Goal: Task Accomplishment & Management: Complete application form

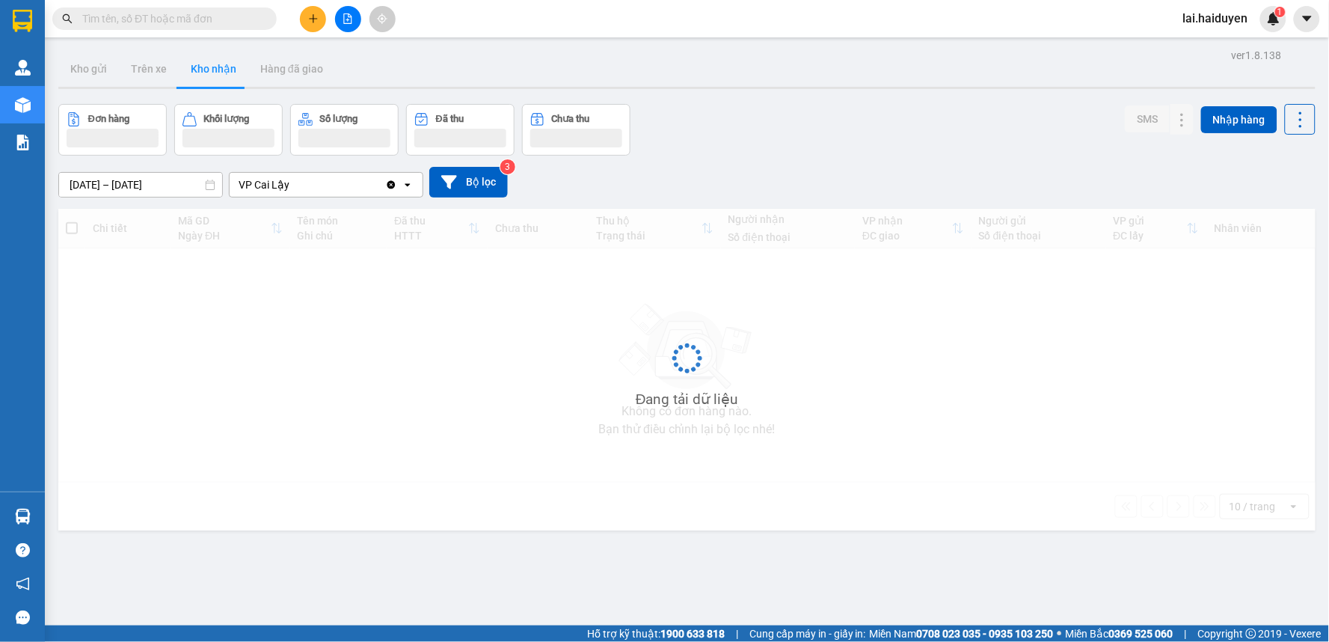
click at [1191, 16] on span "lai.haiduyen" at bounding box center [1215, 18] width 89 height 19
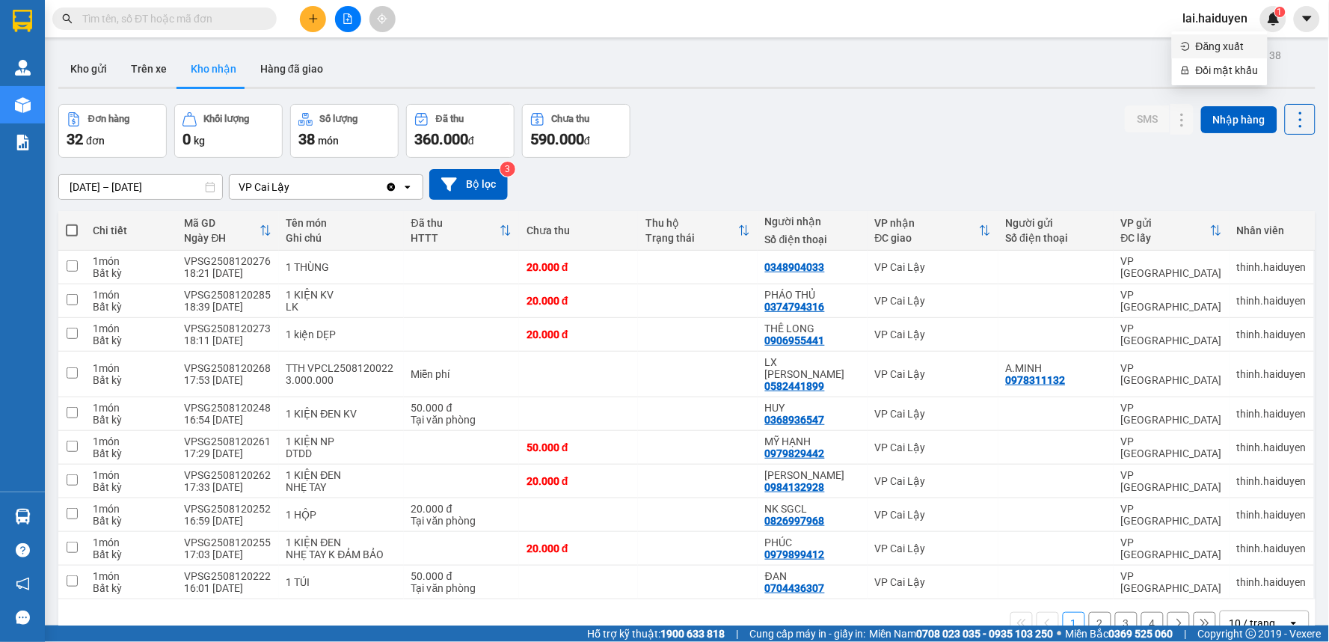
click at [1200, 42] on span "Đăng xuất" at bounding box center [1227, 46] width 63 height 16
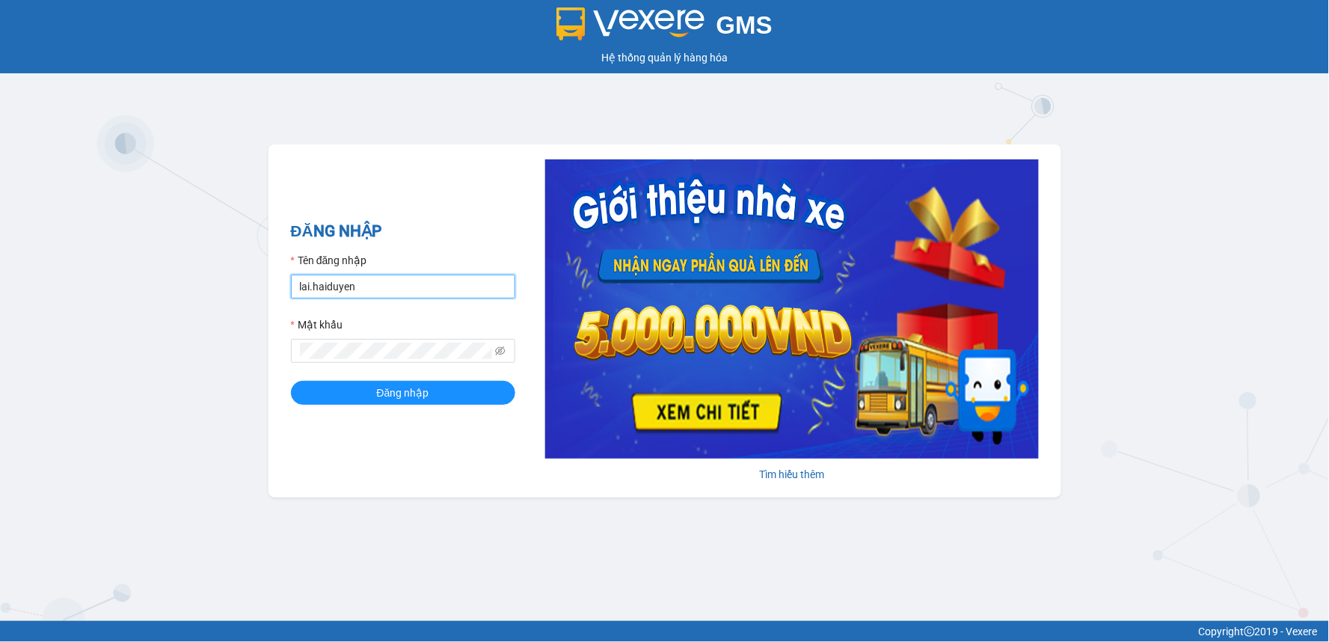
click at [445, 284] on input "lai.haiduyen" at bounding box center [403, 286] width 224 height 24
type input "cailay1.haiduyen"
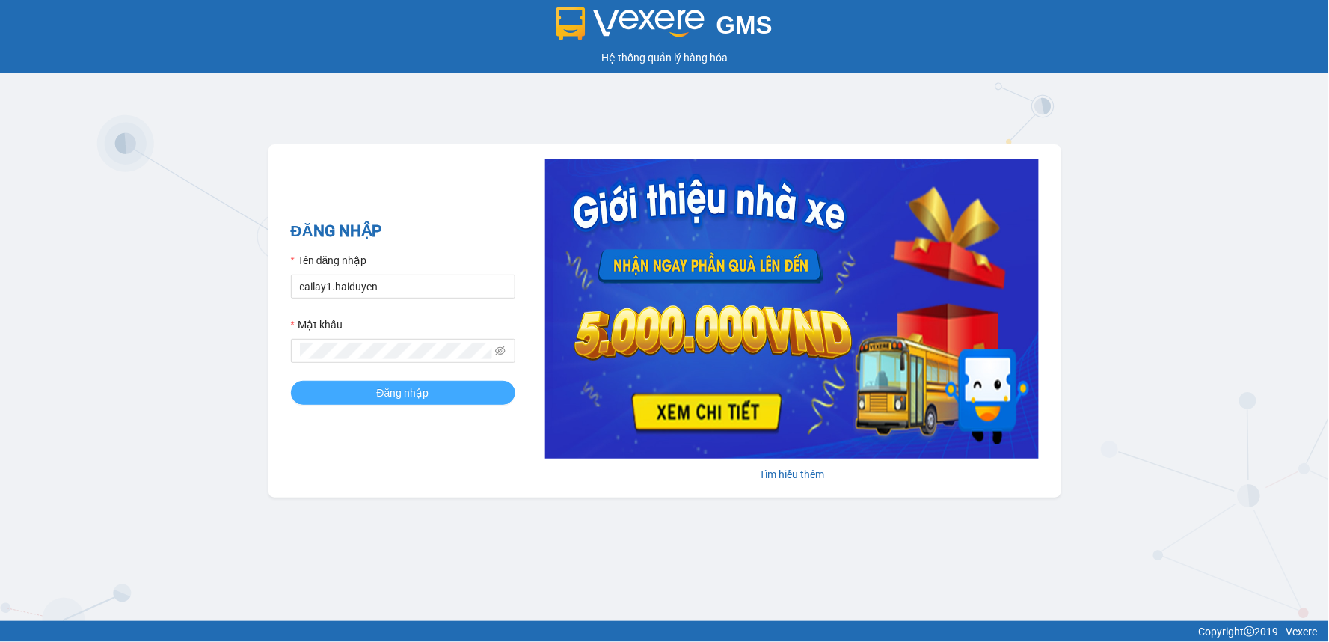
click at [452, 399] on button "Đăng nhập" at bounding box center [403, 393] width 224 height 24
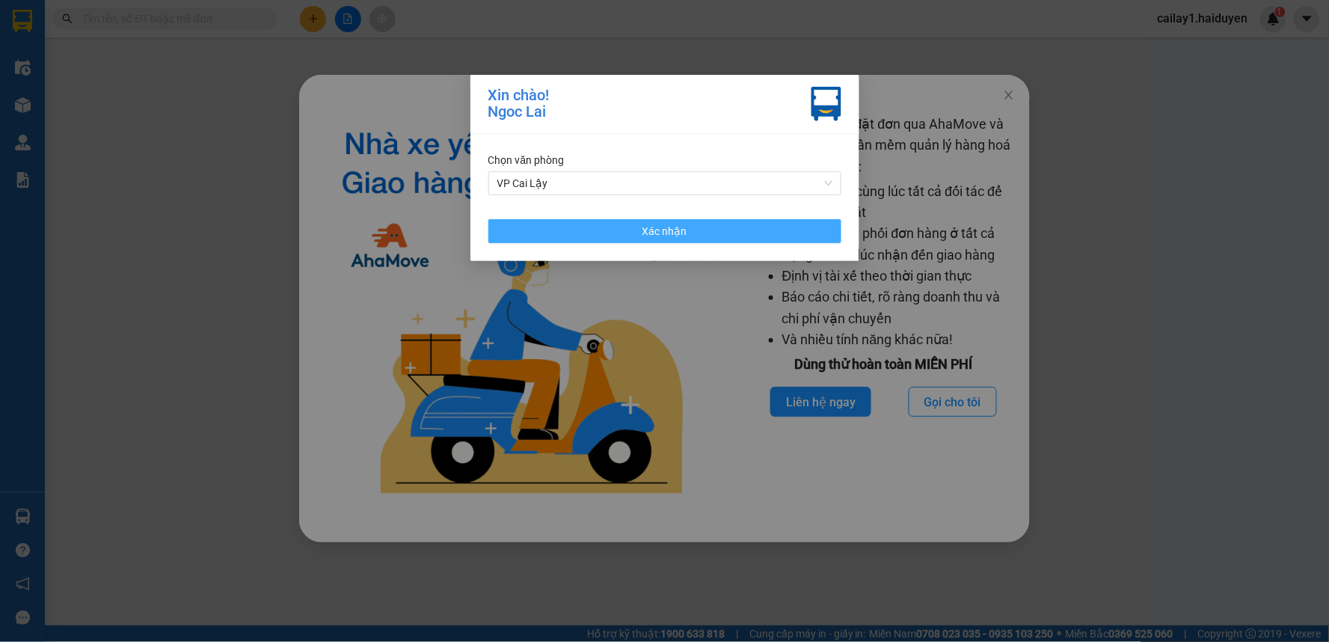
drag, startPoint x: 655, startPoint y: 233, endPoint x: 696, endPoint y: 208, distance: 47.7
click at [658, 230] on span "Xác nhận" at bounding box center [664, 231] width 45 height 16
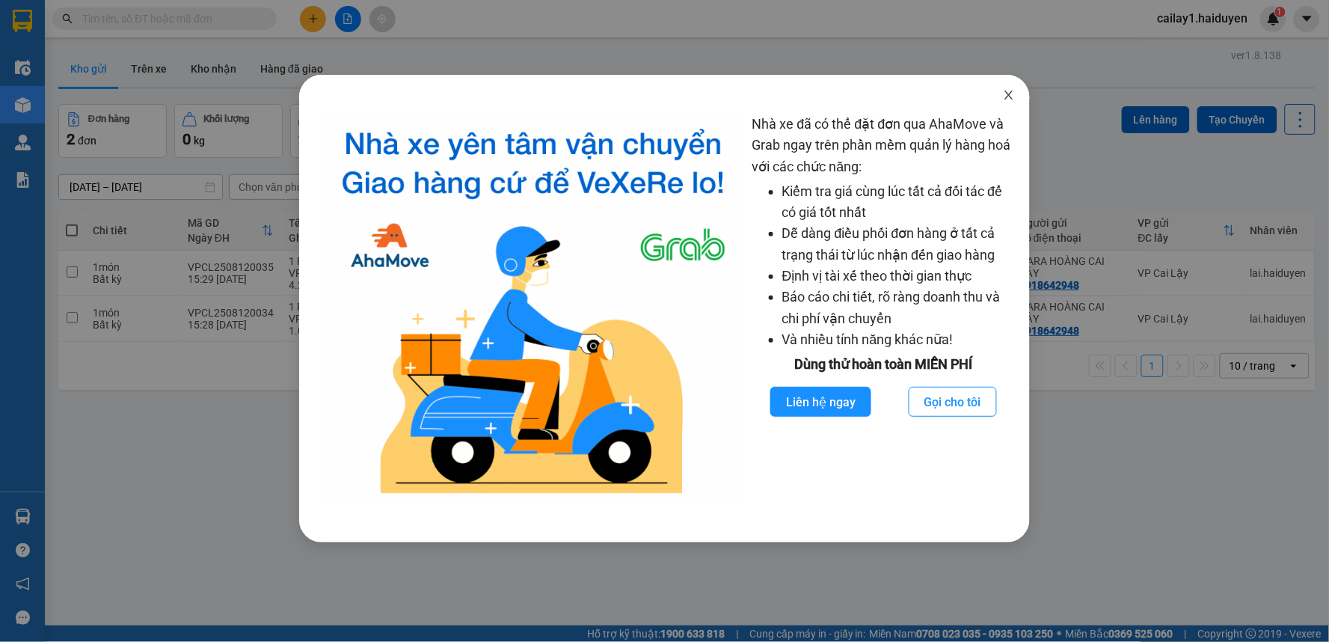
click at [1013, 85] on span "Close" at bounding box center [1009, 96] width 42 height 42
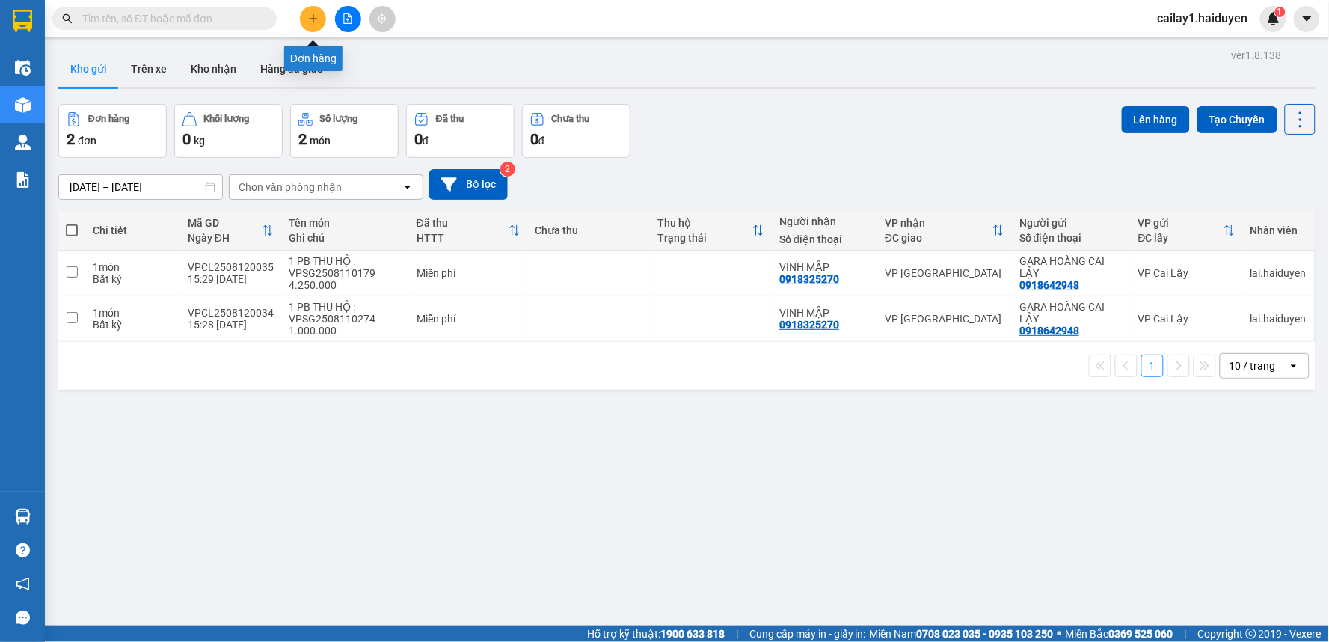
click at [317, 18] on icon "plus" at bounding box center [313, 18] width 10 height 10
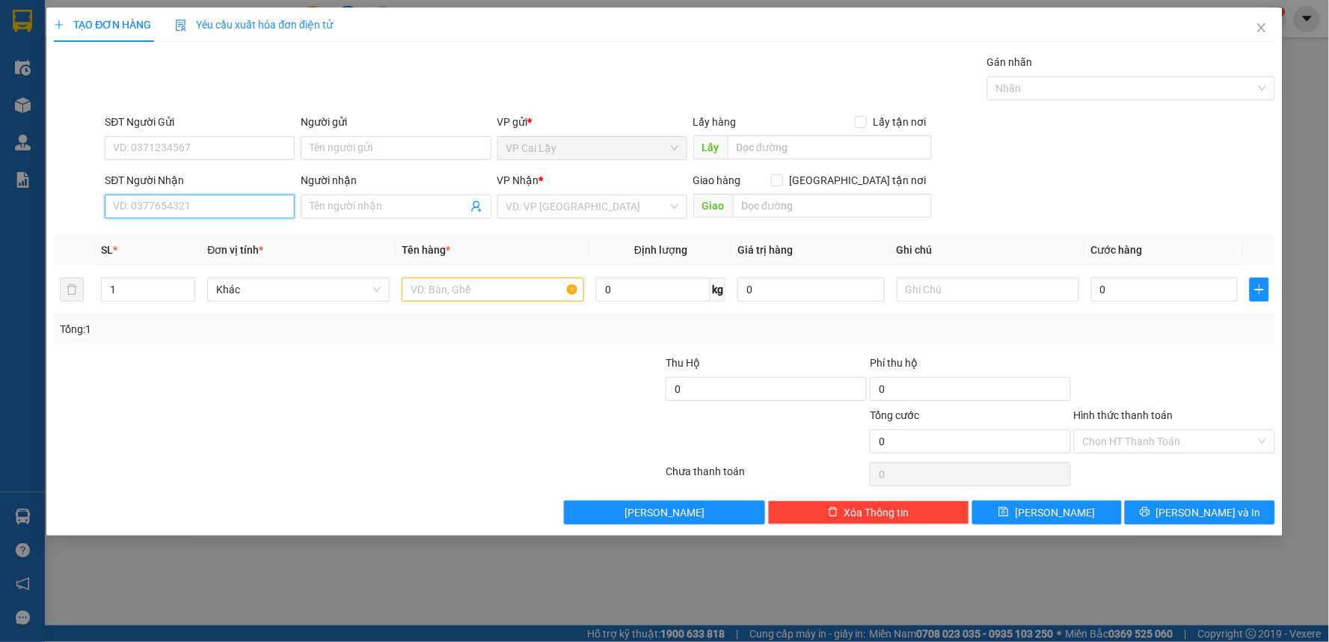
click at [253, 203] on input "SĐT Người Nhận" at bounding box center [200, 206] width 190 height 24
type input "0933743834"
click at [203, 242] on div "0933743834 - TRANG" at bounding box center [200, 236] width 172 height 16
type input "TRANG"
type input "20.000"
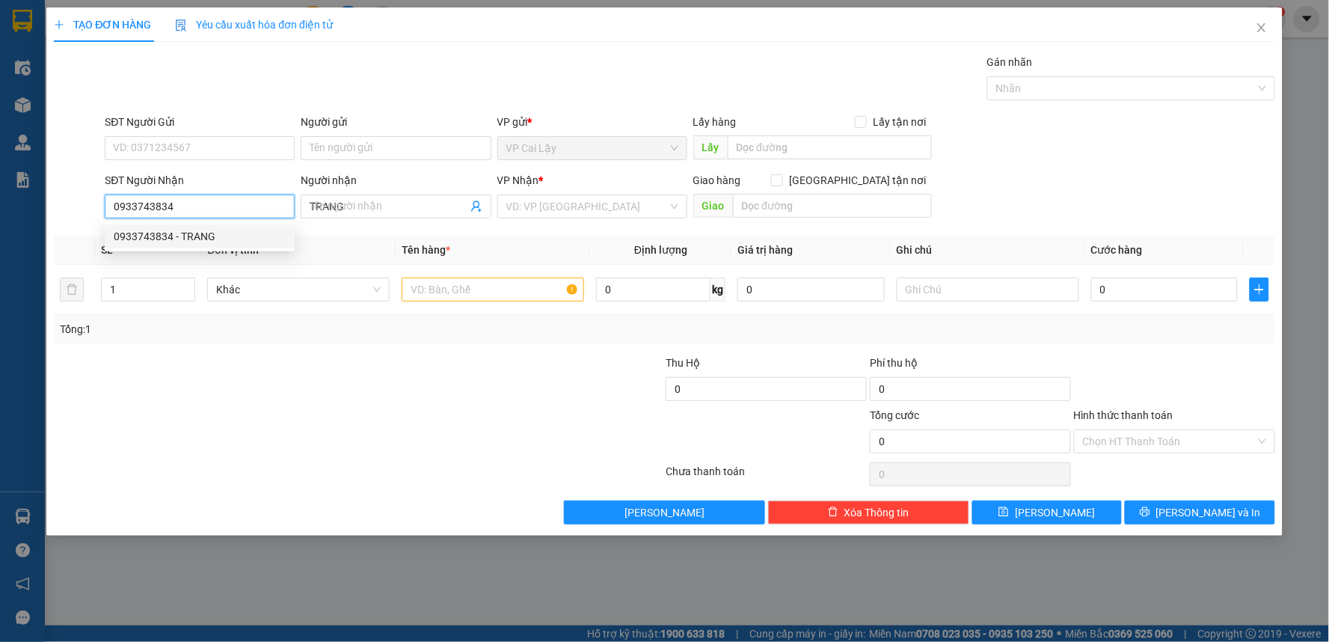
type input "20.000"
type input "0933743834"
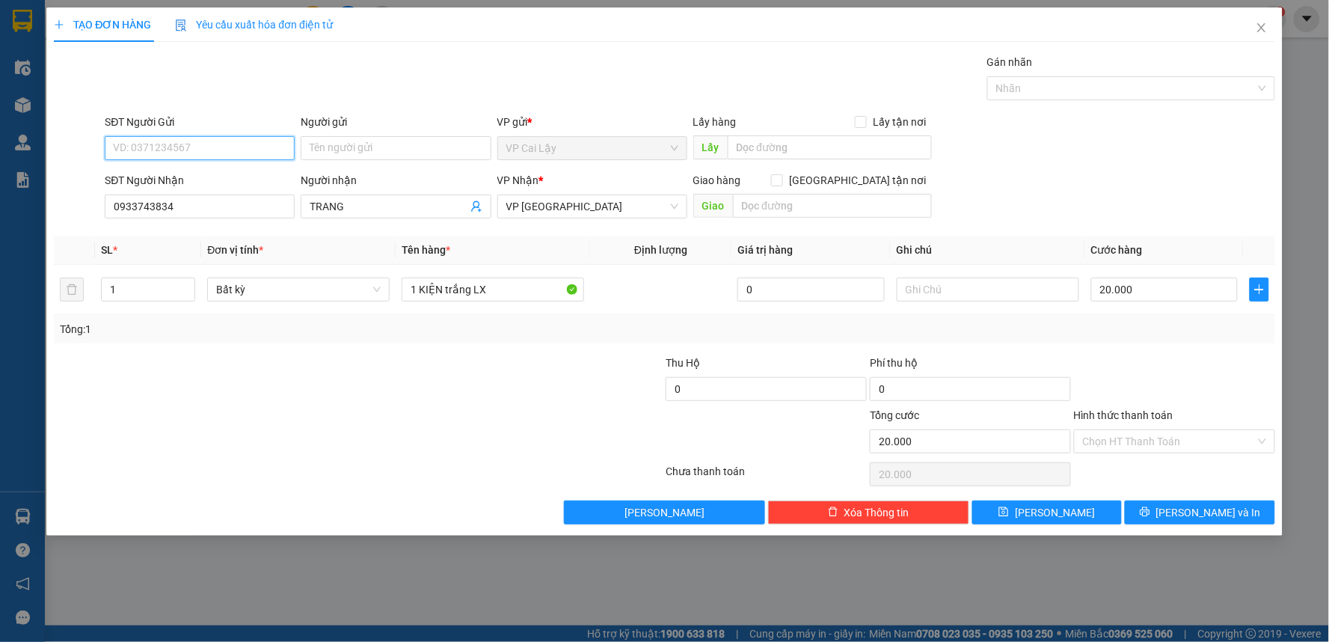
click at [218, 144] on input "SĐT Người Gửi" at bounding box center [200, 148] width 190 height 24
click at [238, 90] on div "Gói vận chuyển * Tiêu chuẩn Gán nhãn Nhãn" at bounding box center [690, 80] width 1176 height 52
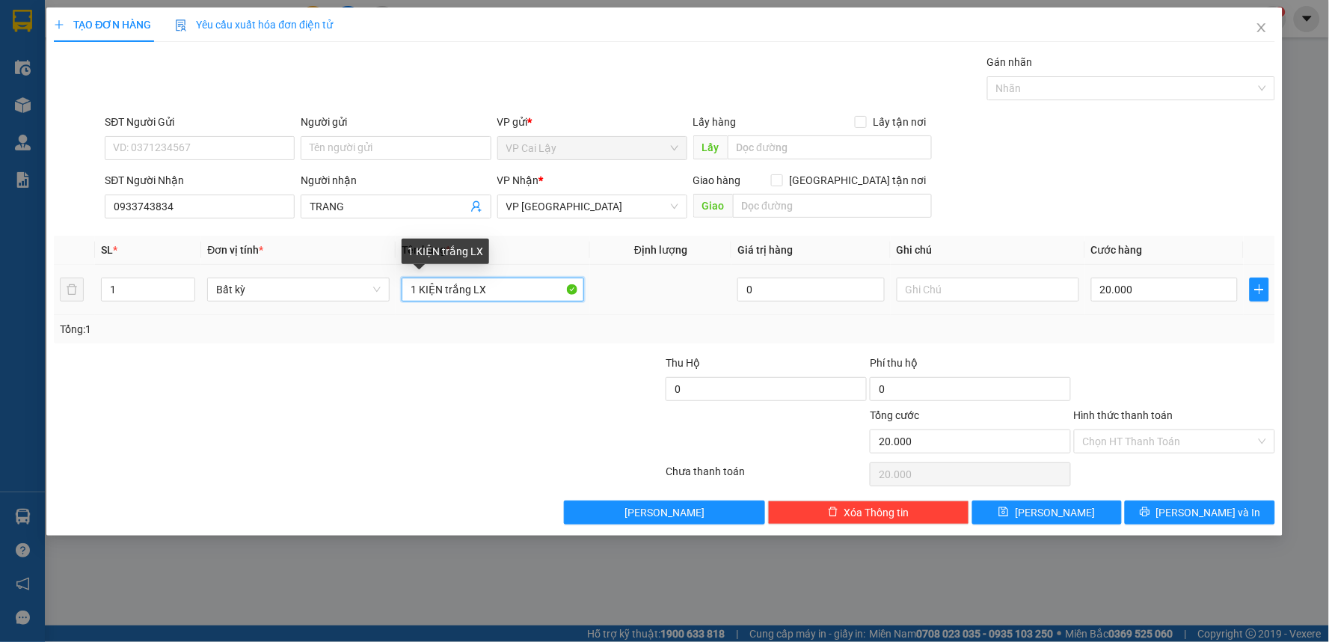
click at [465, 293] on input "1 KIỆN trắng LX" at bounding box center [493, 289] width 182 height 24
click at [467, 295] on input "1 KIỆN trắng LX" at bounding box center [493, 289] width 182 height 24
type input "1 KIỆN LX"
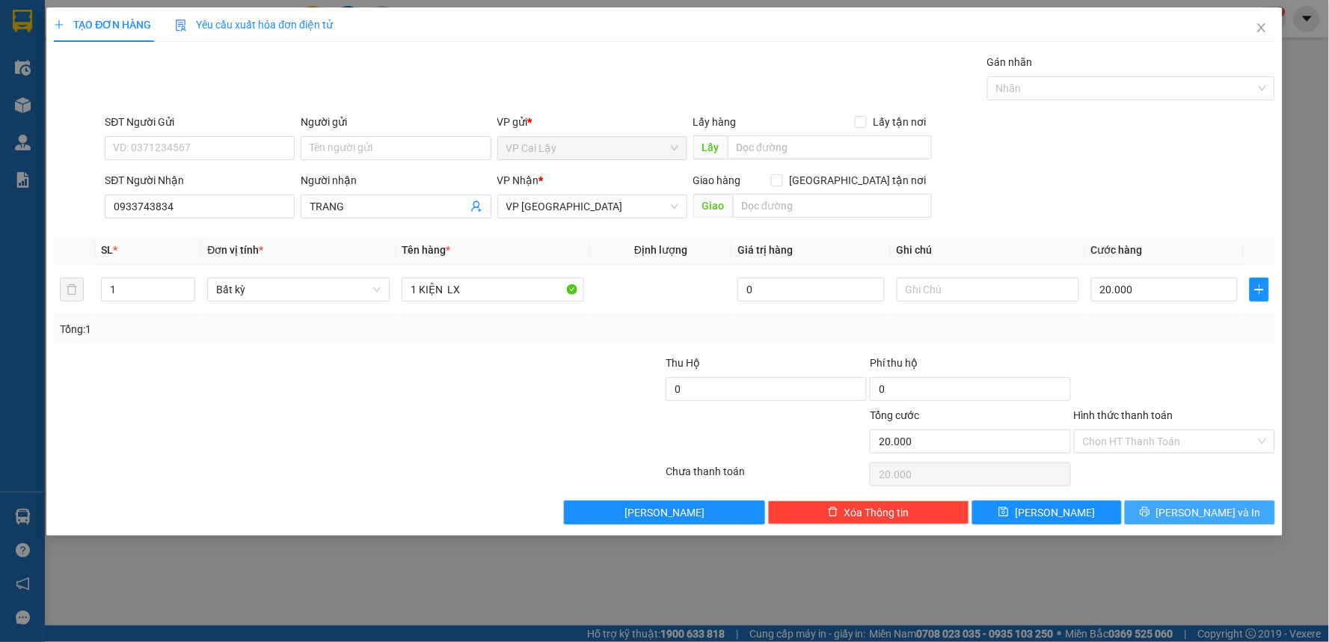
click at [1194, 517] on span "Lưu và In" at bounding box center [1208, 512] width 105 height 16
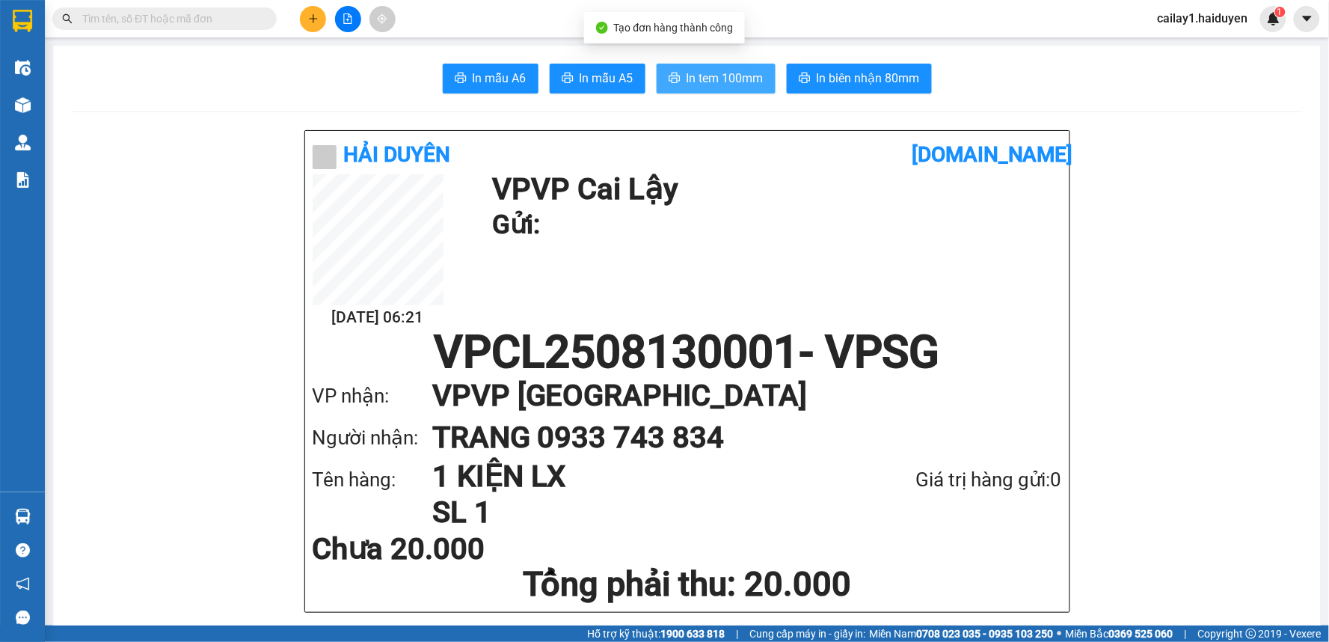
click at [697, 88] on button "In tem 100mm" at bounding box center [716, 79] width 119 height 30
click at [742, 70] on span "In tem 100mm" at bounding box center [725, 78] width 77 height 19
click at [712, 71] on span "In tem 100mm" at bounding box center [725, 78] width 77 height 19
